Goal: Find specific page/section: Find specific page/section

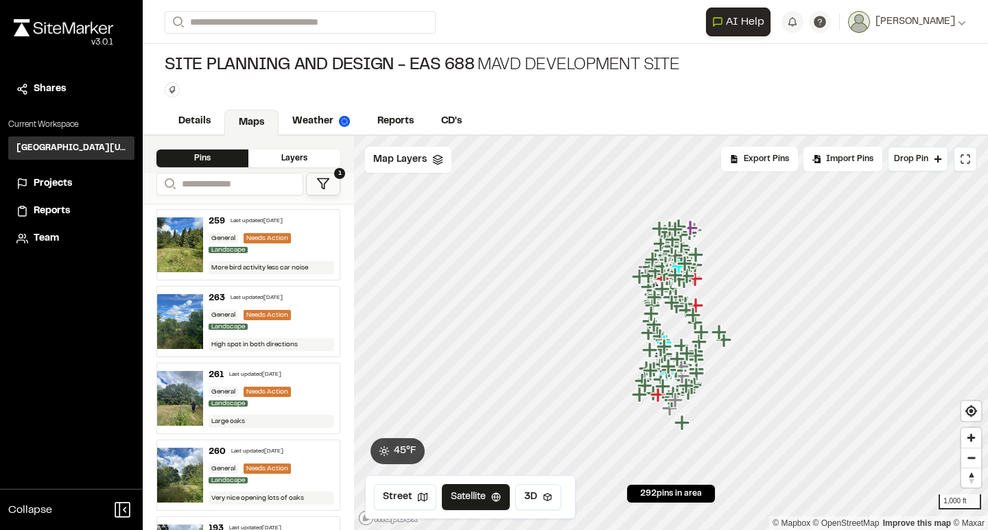
click at [327, 182] on polygon at bounding box center [323, 184] width 12 height 10
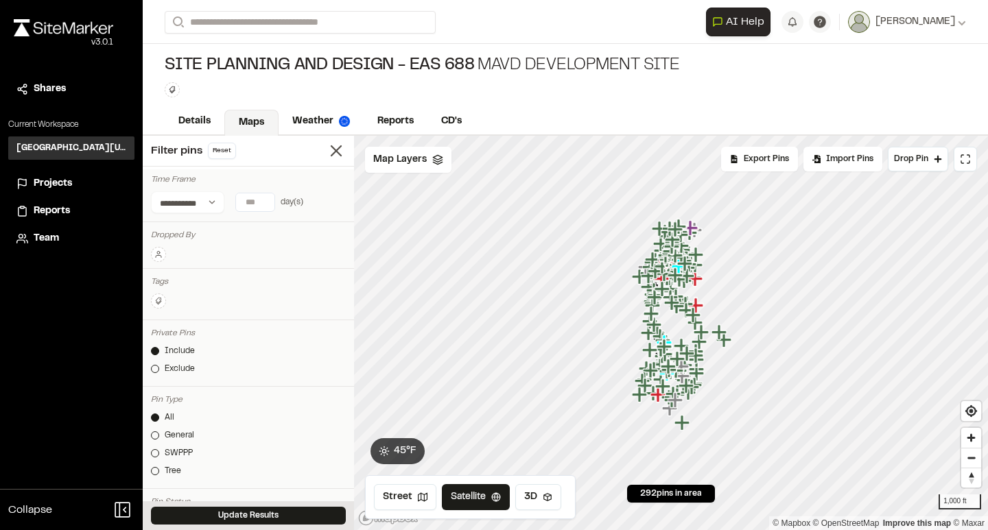
click at [163, 251] on button at bounding box center [158, 254] width 15 height 15
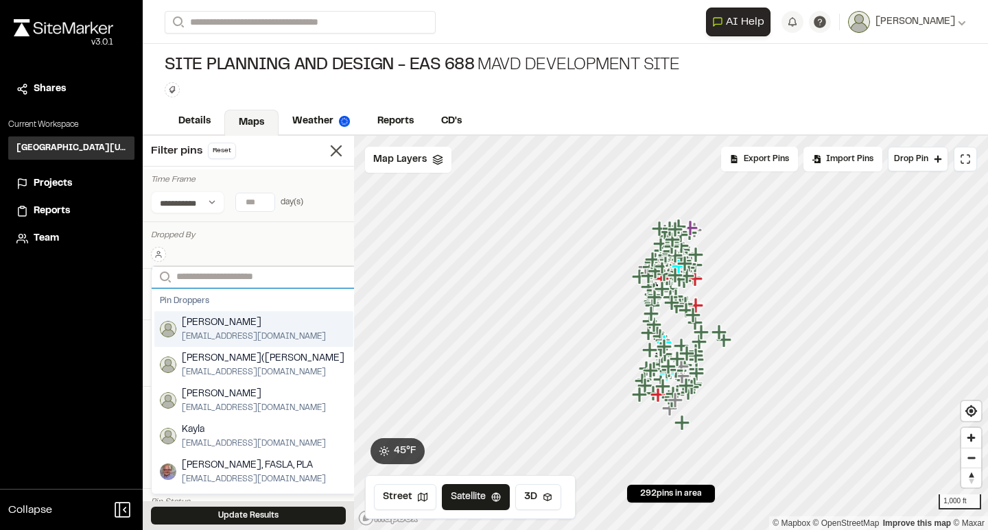
click at [210, 269] on input "Search" at bounding box center [254, 277] width 204 height 22
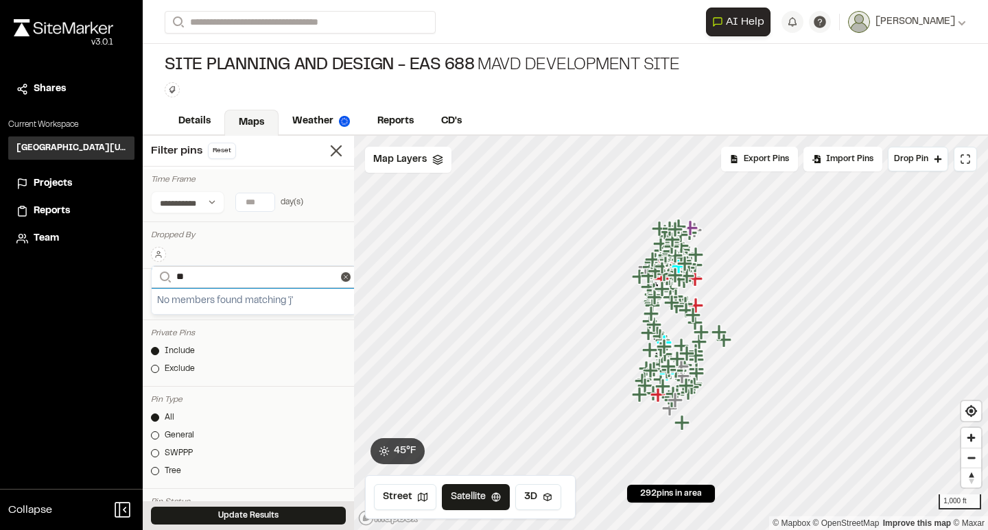
type input "***"
click at [259, 519] on button "Update Results" at bounding box center [248, 516] width 195 height 18
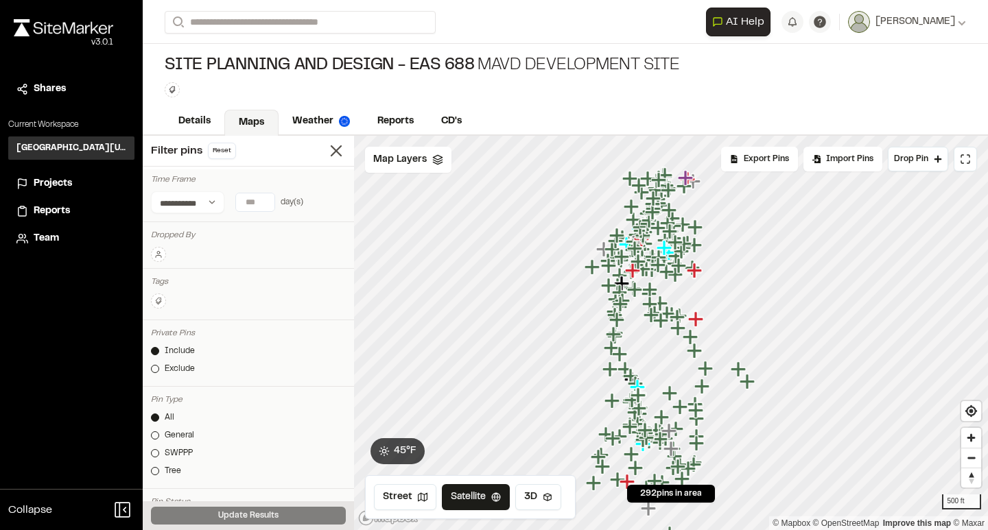
click at [654, 236] on icon "Map marker" at bounding box center [659, 229] width 18 height 18
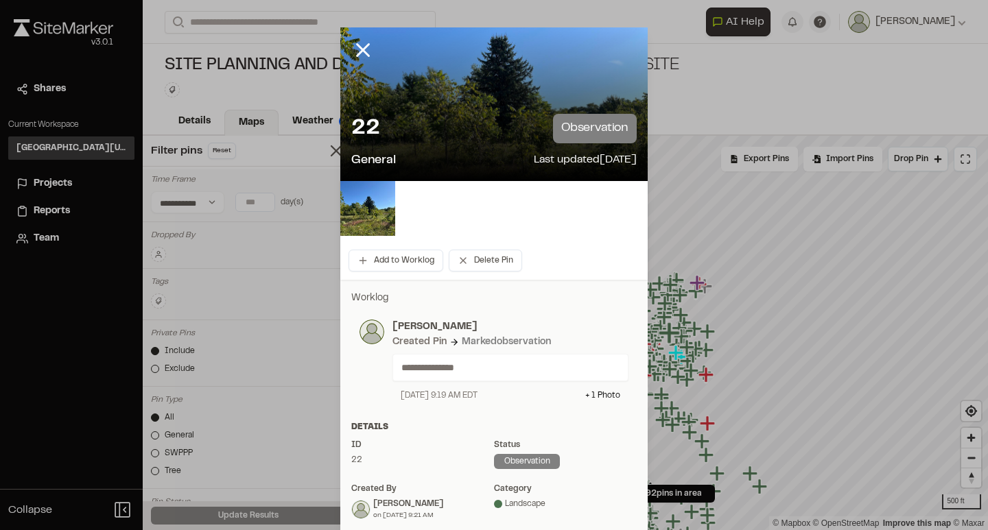
click at [366, 62] on div at bounding box center [373, 60] width 66 height 66
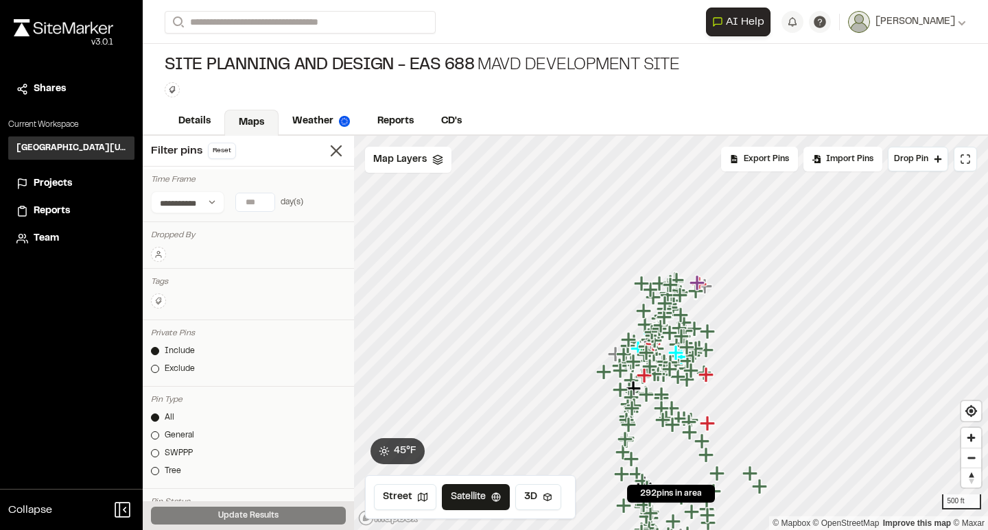
click at [163, 253] on button at bounding box center [158, 254] width 15 height 15
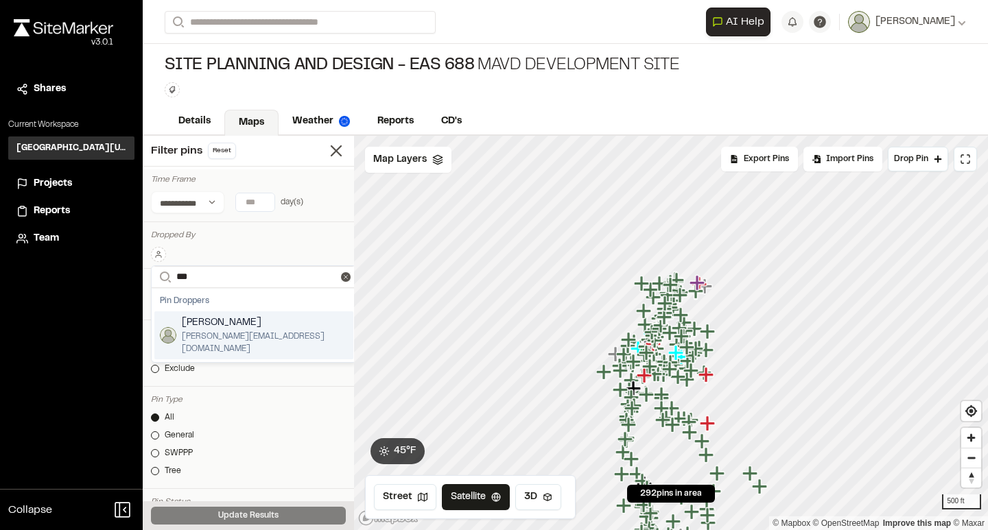
click at [199, 331] on span "[PERSON_NAME][EMAIL_ADDRESS][DOMAIN_NAME]" at bounding box center [265, 343] width 166 height 25
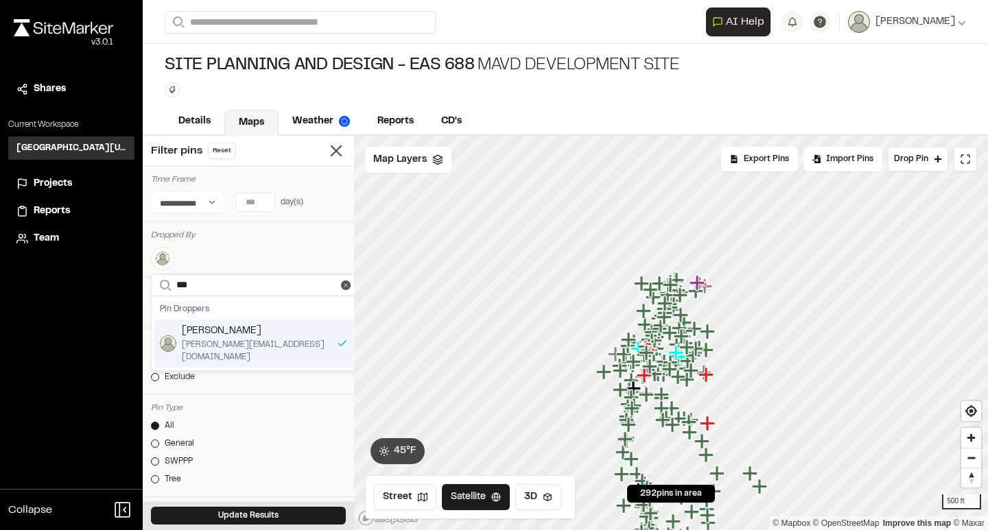
click at [230, 519] on button "Update Results" at bounding box center [248, 516] width 195 height 18
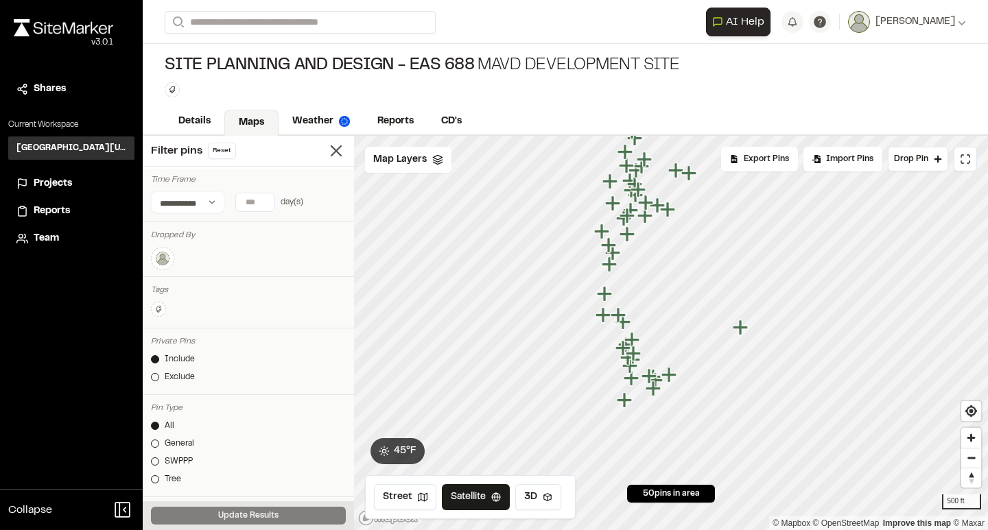
click at [628, 235] on icon "Map marker" at bounding box center [627, 233] width 15 height 15
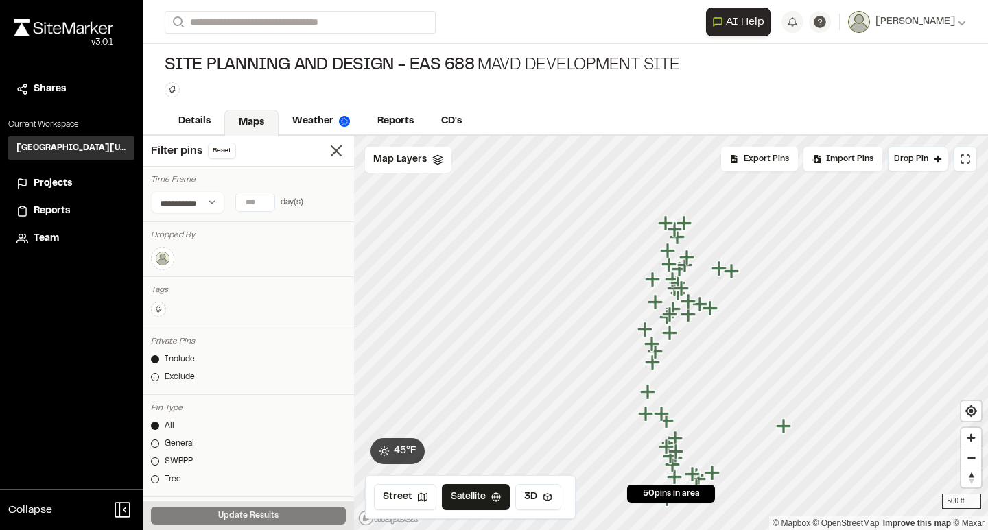
click at [690, 316] on icon "Map marker" at bounding box center [688, 314] width 15 height 15
